Goal: Task Accomplishment & Management: Manage account settings

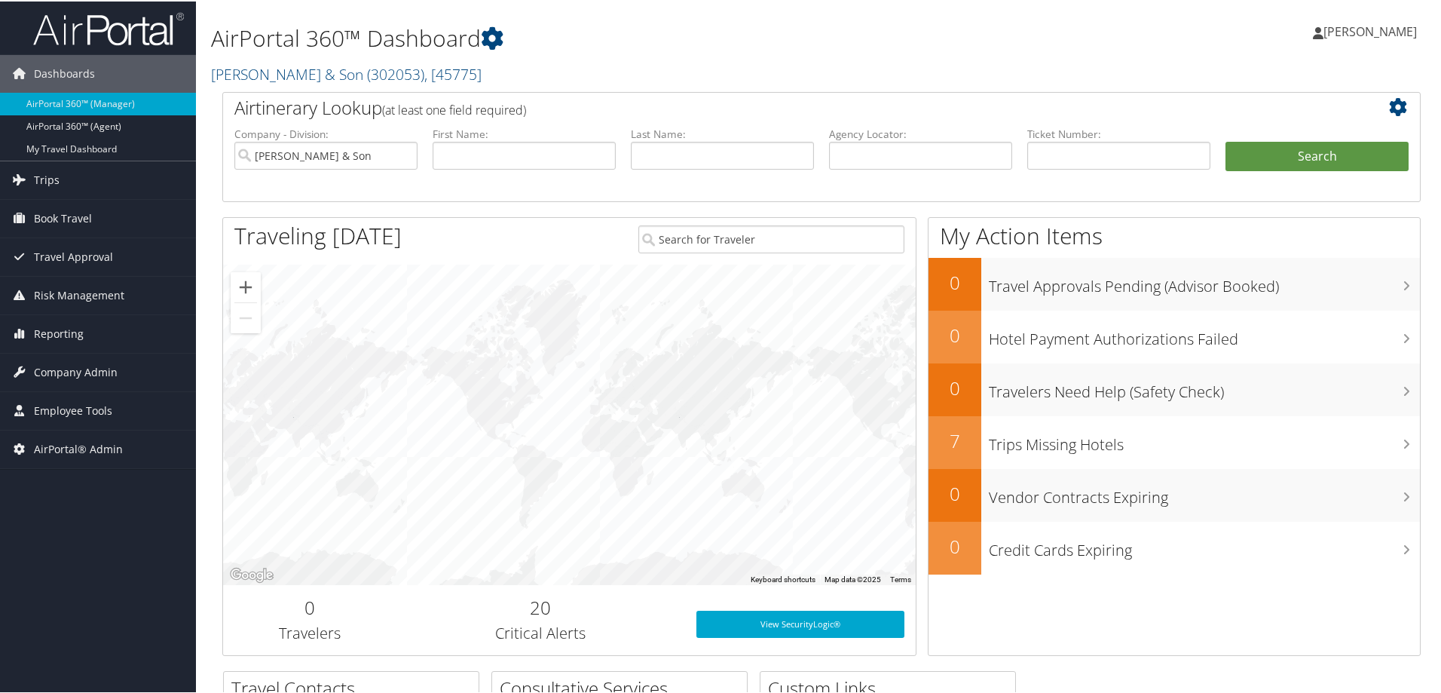
click at [679, 55] on div "AirPortal 360™ Dashboard CH Guenther & Son ( 302053 ) , [ 45775 ] CH Guenther &…" at bounding box center [618, 46] width 814 height 77
click at [294, 74] on link "CH Guenther & Son ( 302053 ) , [ 45775 ]" at bounding box center [346, 73] width 271 height 20
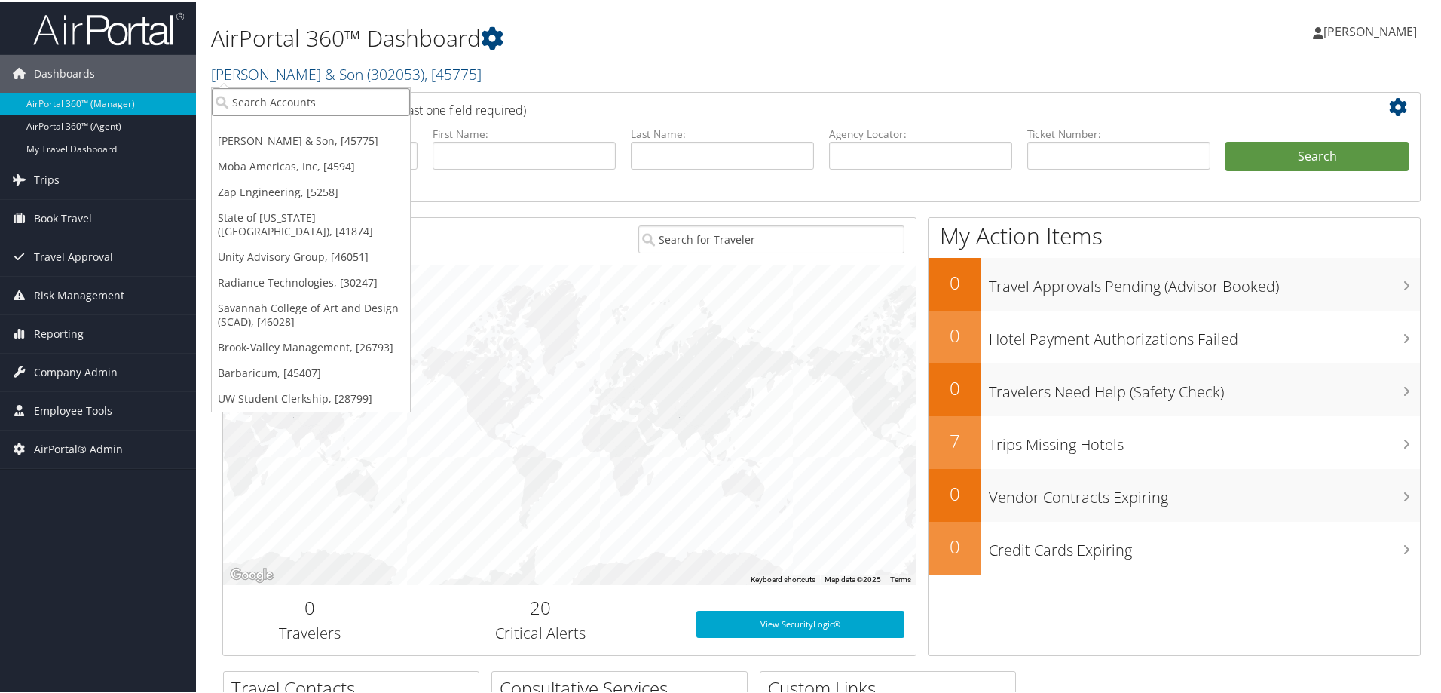
click at [302, 102] on input "search" at bounding box center [311, 101] width 198 height 28
type input "cfd"
click at [295, 127] on div "CFD Research Corporation (301950), [44871]" at bounding box center [353, 128] width 300 height 14
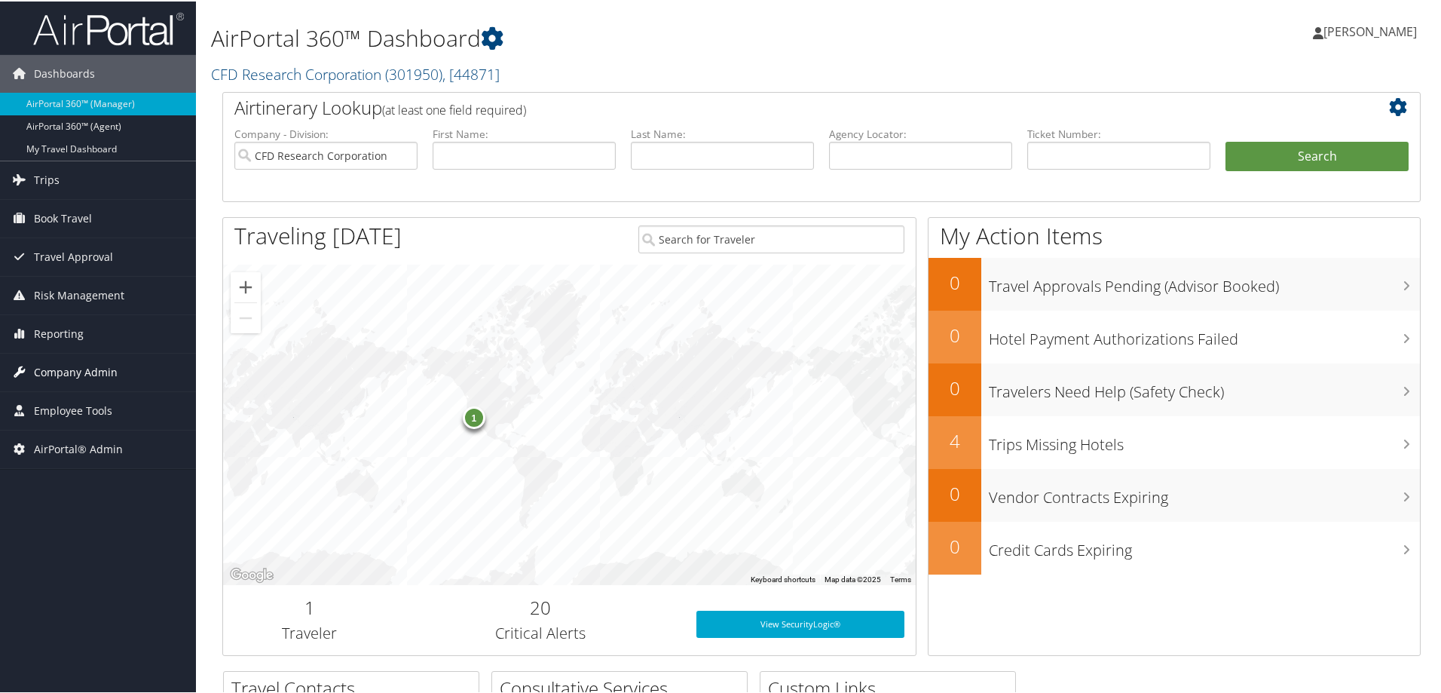
click at [105, 367] on span "Company Admin" at bounding box center [76, 371] width 84 height 38
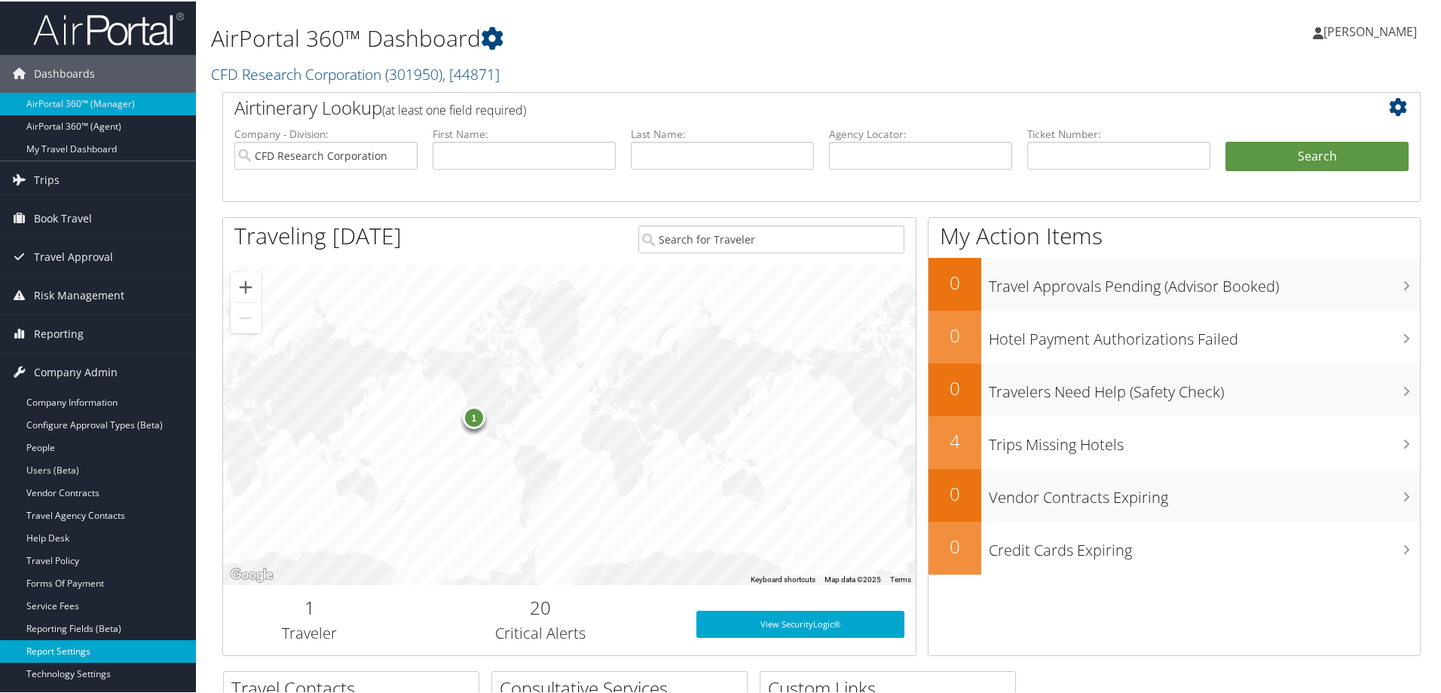
click at [74, 648] on link "Report Settings" at bounding box center [98, 649] width 196 height 23
